Goal: Task Accomplishment & Management: Complete application form

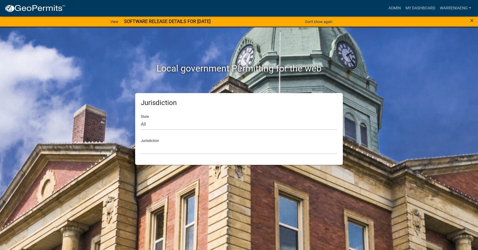
click at [474, 22] on div "×" at bounding box center [458, 22] width 40 height 12
click at [472, 22] on span "×" at bounding box center [472, 20] width 4 height 8
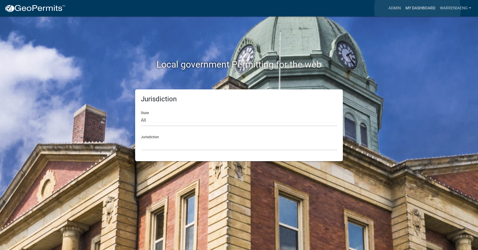
click at [417, 9] on link "My Dashboard" at bounding box center [420, 8] width 34 height 11
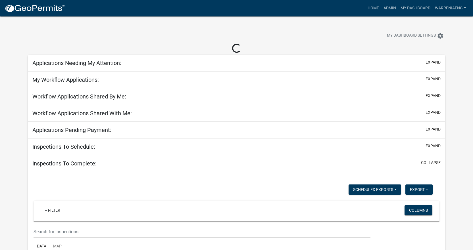
select select "3: 100"
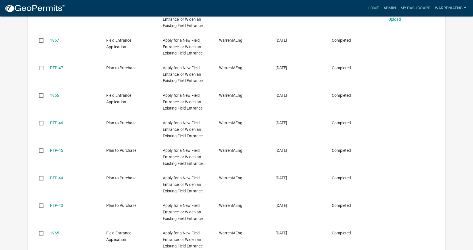
select select "2: 50"
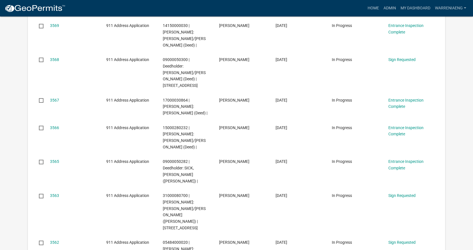
scroll to position [562, 0]
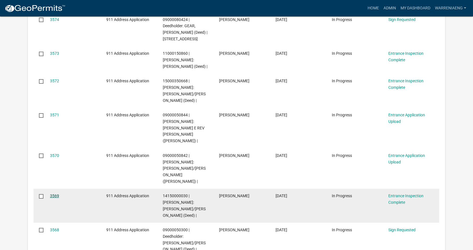
click at [57, 194] on link "3569" at bounding box center [54, 196] width 9 height 5
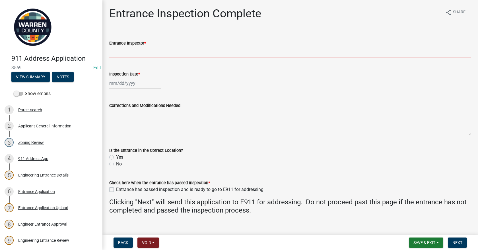
click at [155, 54] on input "Entrance Inspector *" at bounding box center [290, 53] width 362 height 12
type input "BK & TH"
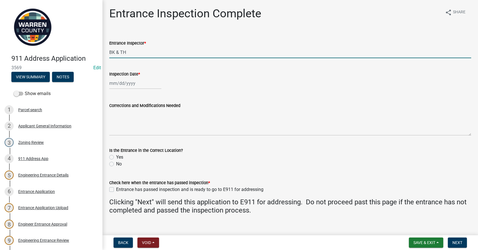
select select "10"
select select "2025"
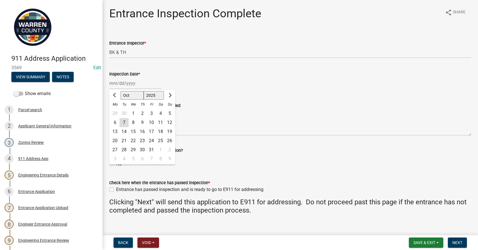
click at [139, 85] on div "[PERSON_NAME] Feb Mar Apr [PERSON_NAME][DATE] Oct Nov [DATE] 1526 1527 1528 152…" at bounding box center [135, 84] width 52 height 12
click at [143, 150] on div "30" at bounding box center [142, 150] width 9 height 9
type input "[DATE]"
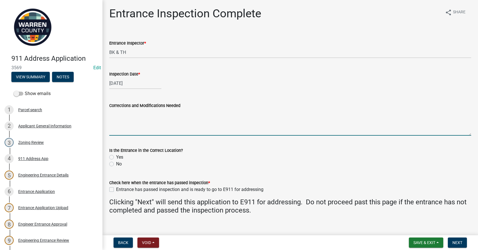
click at [142, 128] on textarea "Corrections and Modifications Needed" at bounding box center [290, 122] width 362 height 27
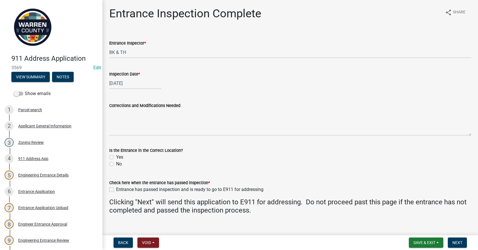
click at [116, 155] on label "Yes" at bounding box center [119, 157] width 7 height 7
click at [116, 155] on input "Yes" at bounding box center [118, 156] width 4 height 4
radio input "true"
drag, startPoint x: 112, startPoint y: 190, endPoint x: 283, endPoint y: 192, distance: 170.8
click at [116, 190] on label "Entrance has passed inspection and is ready to go to E911 for addressing" at bounding box center [189, 189] width 147 height 7
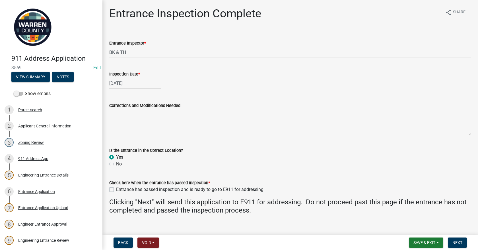
click at [116, 190] on input "Entrance has passed inspection and is ready to go to E911 for addressing" at bounding box center [118, 188] width 4 height 4
checkbox input "true"
click at [461, 243] on span "Next" at bounding box center [457, 243] width 10 height 5
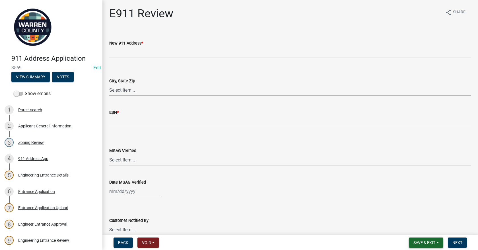
click at [416, 243] on span "Save & Exit" at bounding box center [424, 243] width 22 height 5
click at [420, 229] on button "Save & Exit" at bounding box center [419, 228] width 45 height 14
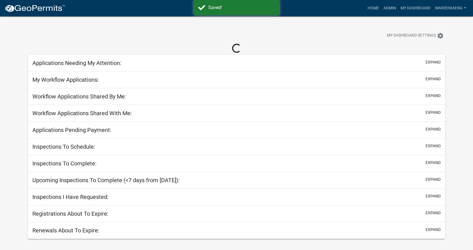
select select "3: 100"
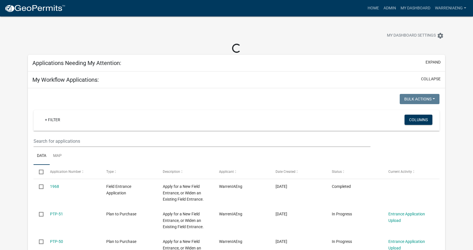
select select "2: 50"
